Goal: Task Accomplishment & Management: Manage account settings

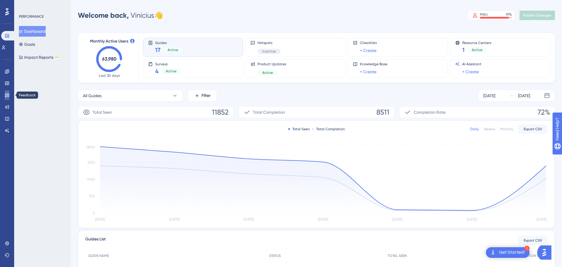
click at [5, 97] on link at bounding box center [7, 94] width 5 height 9
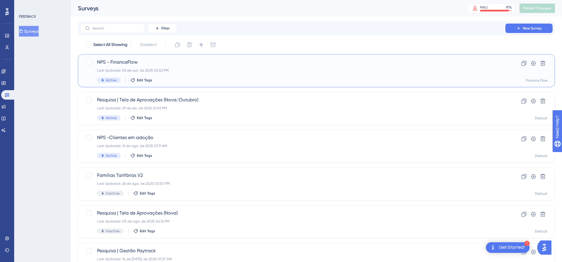
click at [130, 60] on span "NPS - FinanceFlow" at bounding box center [293, 62] width 392 height 7
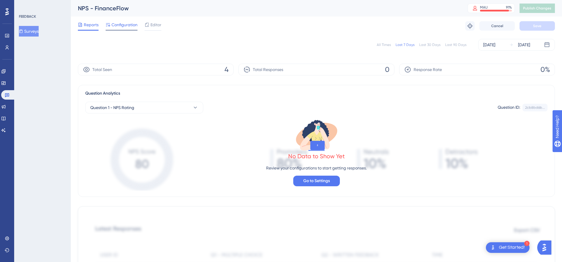
click at [130, 25] on span "Configuration" at bounding box center [125, 24] width 26 height 7
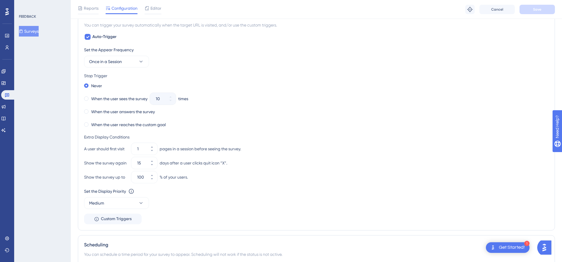
scroll to position [266, 0]
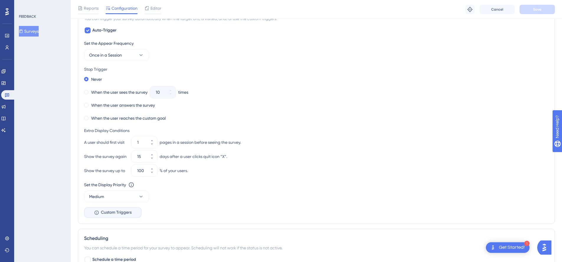
click at [121, 210] on span "Custom Triggers" at bounding box center [116, 212] width 31 height 7
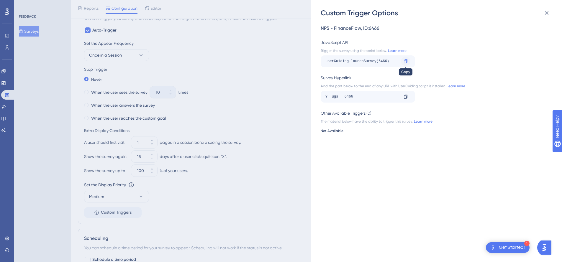
click at [403, 60] on icon at bounding box center [405, 61] width 5 height 5
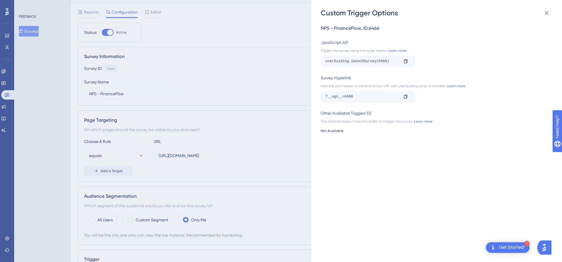
scroll to position [0, 0]
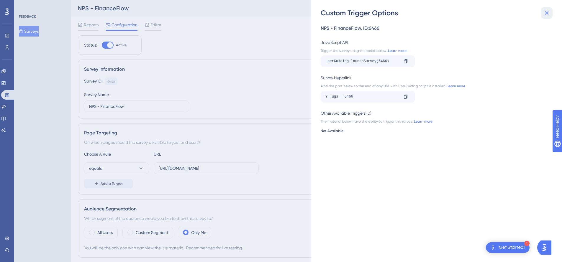
click at [544, 12] on icon at bounding box center [546, 12] width 7 height 7
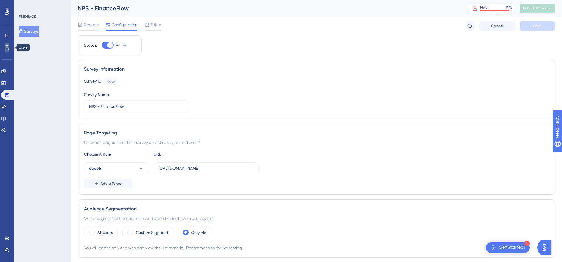
click at [9, 52] on link at bounding box center [7, 47] width 5 height 9
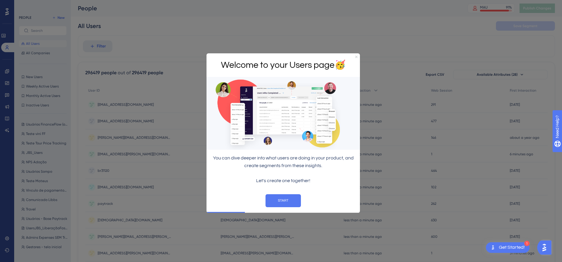
click at [357, 58] on icon "Close Preview" at bounding box center [356, 57] width 2 height 2
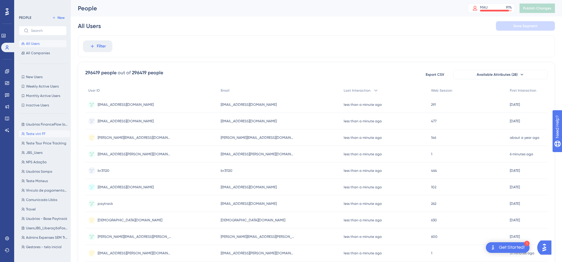
click at [42, 132] on span "Teste vini FF" at bounding box center [35, 134] width 19 height 5
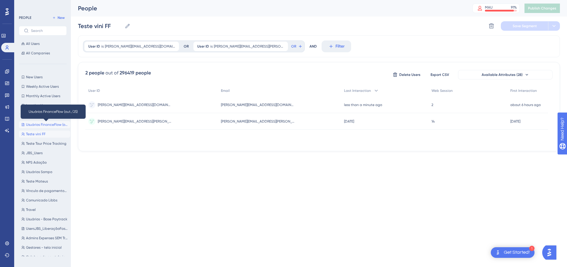
click at [38, 125] on span "Usuários FinanceFlow (out./25)" at bounding box center [47, 124] width 42 height 5
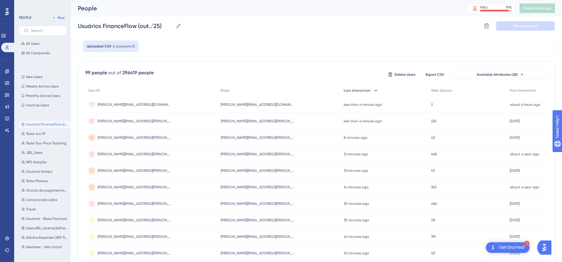
click at [373, 91] on icon at bounding box center [376, 91] width 6 height 6
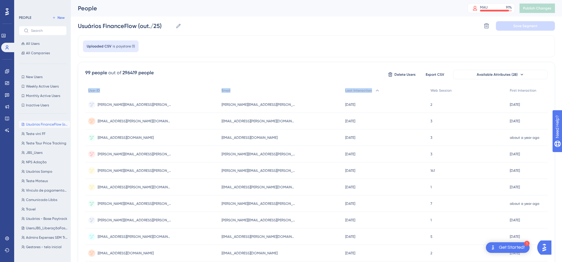
drag, startPoint x: 364, startPoint y: 89, endPoint x: 353, endPoint y: 73, distance: 19.2
click at [353, 73] on div "99 people out of 296419 people Delete Users Export CSV Available Attributes (28…" at bounding box center [316, 257] width 477 height 391
click at [355, 72] on div "99 people out of 296419 people Delete Users Export CSV Available Attributes (28)" at bounding box center [316, 74] width 462 height 11
click at [35, 150] on button "JBS_Users JBS_Users" at bounding box center [44, 152] width 51 height 7
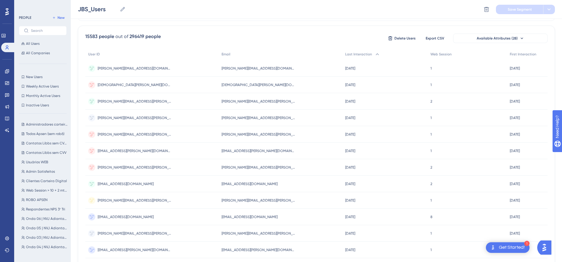
scroll to position [53, 0]
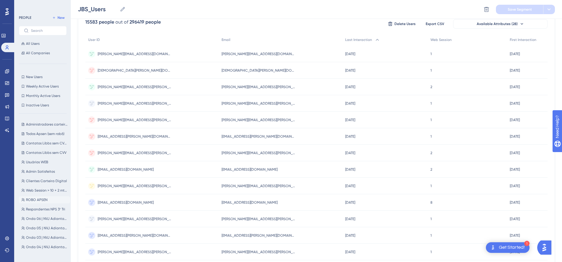
click at [43, 200] on span "ROBO APSEN" at bounding box center [37, 200] width 22 height 5
type input "ROBO APSEN"
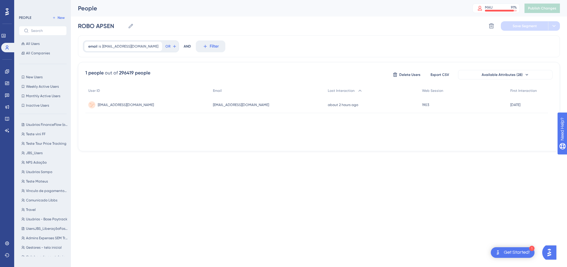
click at [7, 9] on icon at bounding box center [7, 12] width 4 height 8
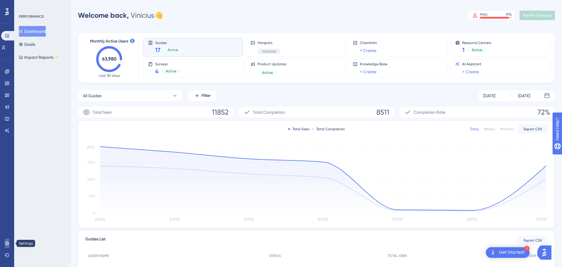
click at [6, 243] on icon at bounding box center [7, 243] width 5 height 5
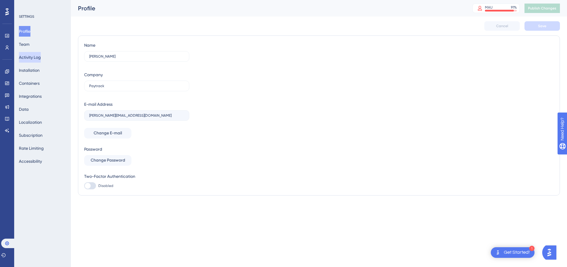
click at [35, 60] on button "Activity Log" at bounding box center [30, 57] width 22 height 11
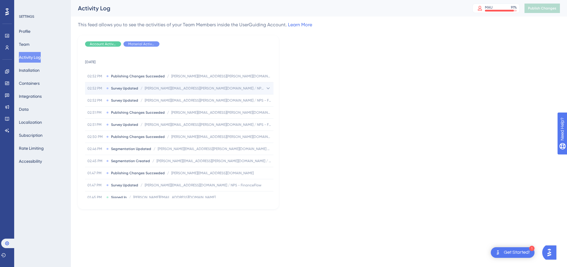
click at [266, 89] on icon at bounding box center [268, 88] width 6 height 6
click at [265, 102] on icon at bounding box center [268, 100] width 6 height 6
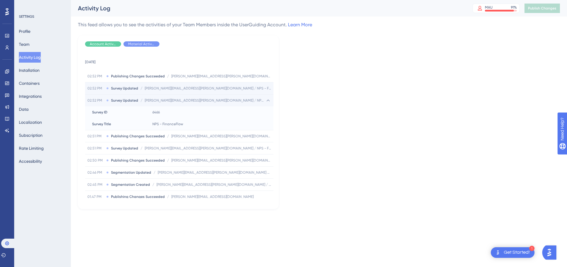
click at [265, 102] on icon at bounding box center [268, 100] width 6 height 6
click at [300, 85] on div "This feed allows you to see the activities of your Team Members inside the User…" at bounding box center [319, 115] width 482 height 188
